Goal: Navigation & Orientation: Understand site structure

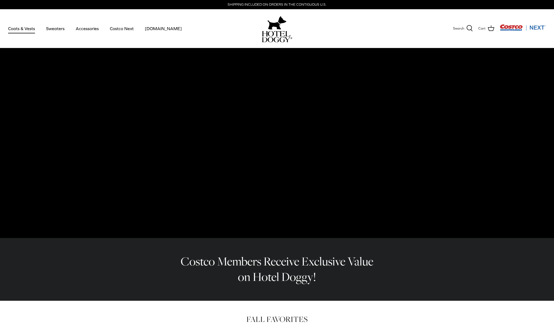
click at [25, 31] on link "Coats & Vests" at bounding box center [21, 28] width 37 height 18
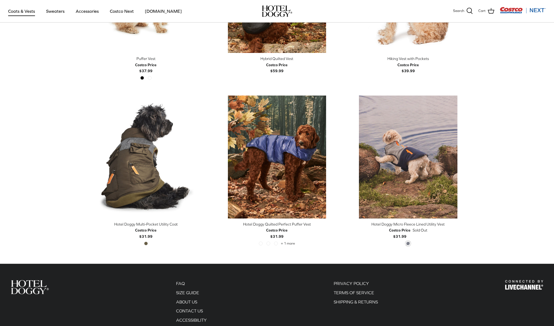
scroll to position [1065, 0]
click at [54, 13] on link "Sweaters" at bounding box center [55, 11] width 28 height 18
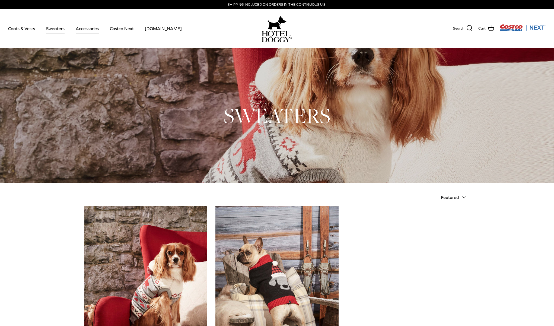
click at [91, 31] on link "Accessories" at bounding box center [87, 28] width 33 height 18
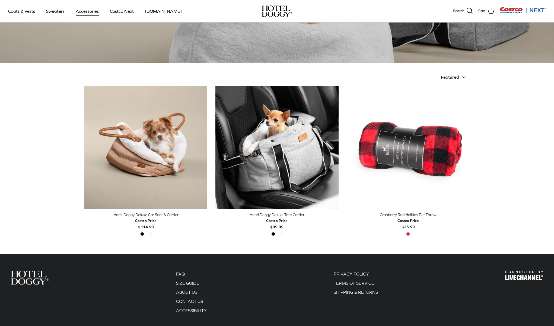
scroll to position [89, 0]
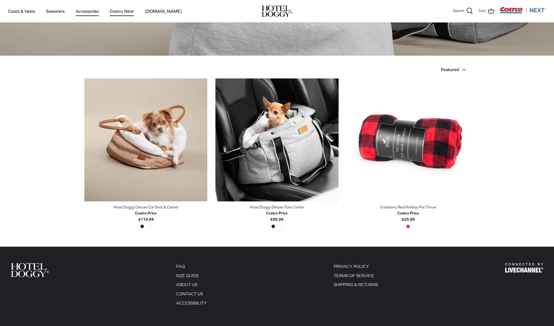
click at [116, 12] on link "Costco Next" at bounding box center [122, 11] width 34 height 18
